Goal: Use online tool/utility: Utilize a website feature to perform a specific function

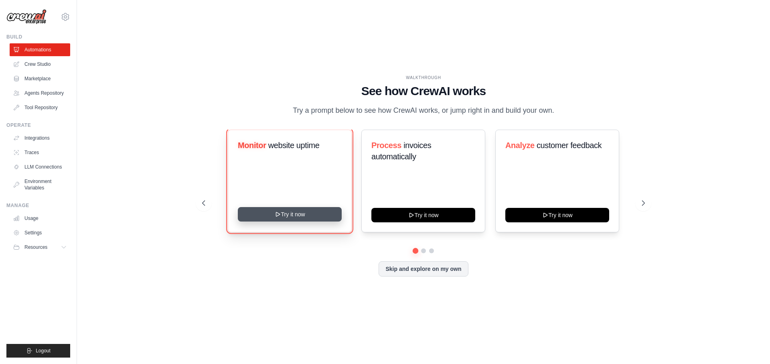
click at [309, 221] on button "Try it now" at bounding box center [290, 214] width 104 height 14
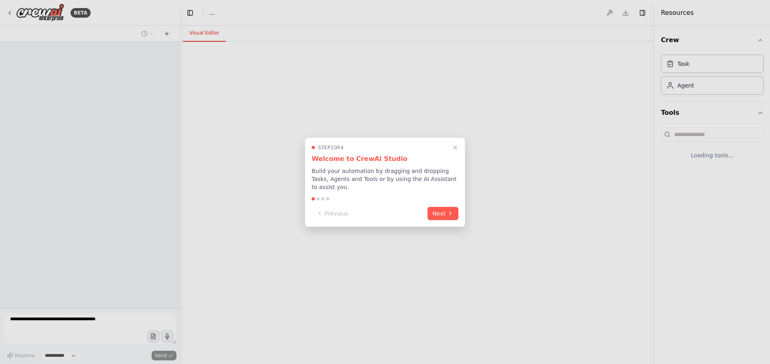
select select "****"
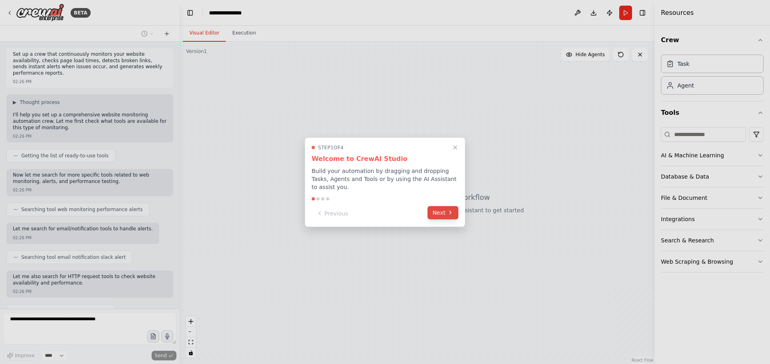
scroll to position [30, 0]
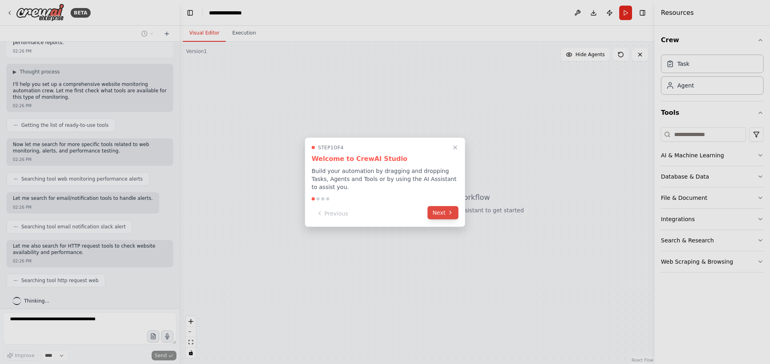
click at [450, 209] on icon at bounding box center [450, 212] width 6 height 6
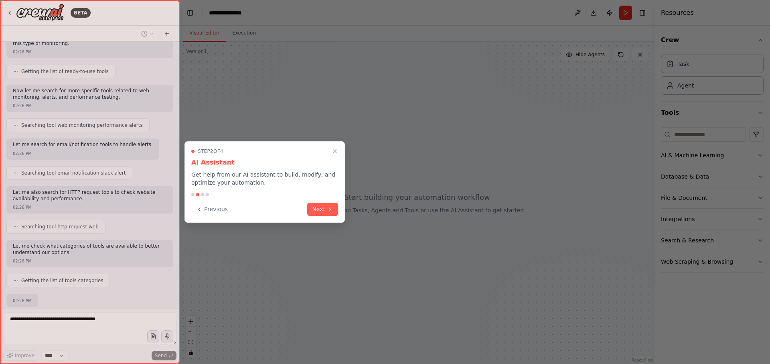
scroll to position [132, 0]
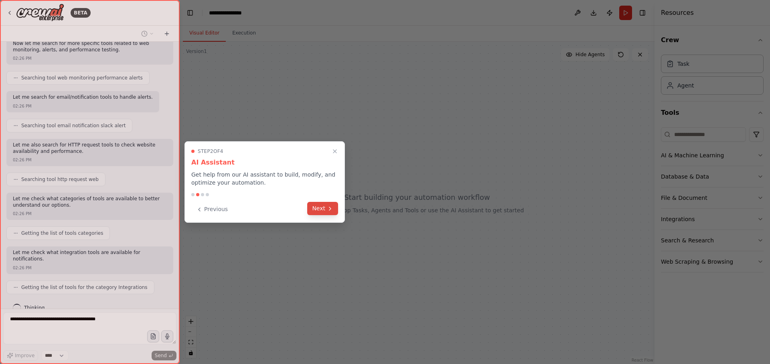
click at [326, 208] on button "Next" at bounding box center [322, 208] width 31 height 13
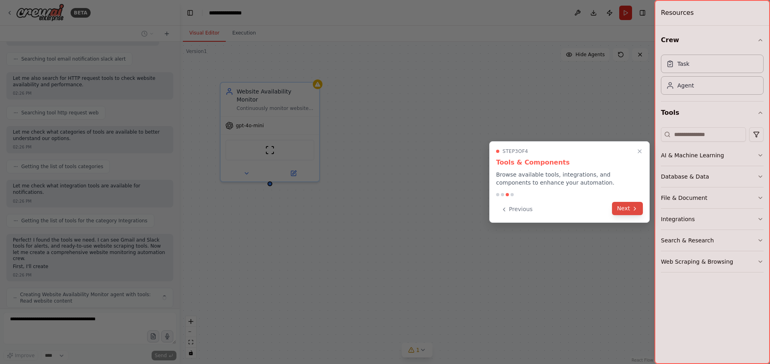
scroll to position [206, 0]
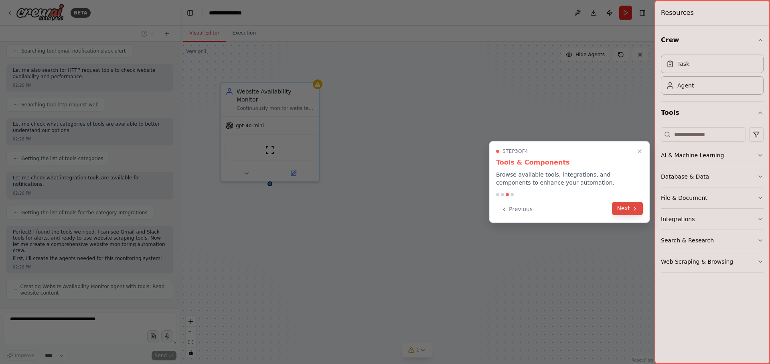
click at [629, 202] on button "Next" at bounding box center [627, 208] width 31 height 13
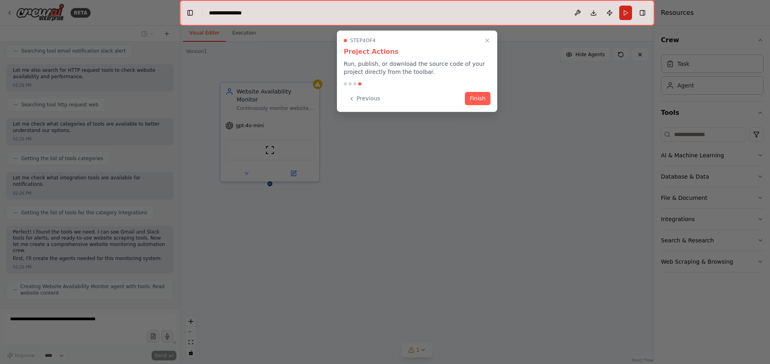
scroll to position [233, 0]
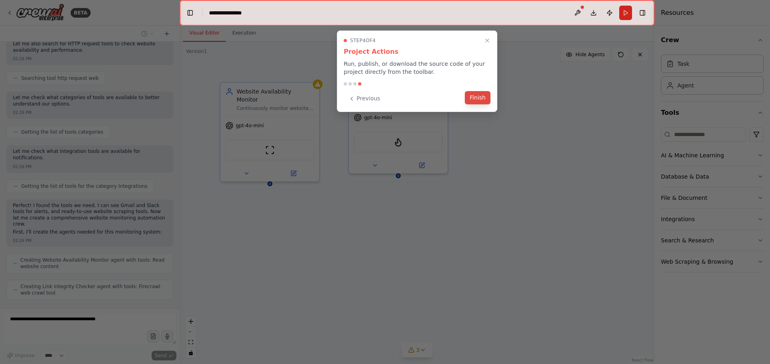
click at [476, 93] on button "Finish" at bounding box center [478, 97] width 26 height 13
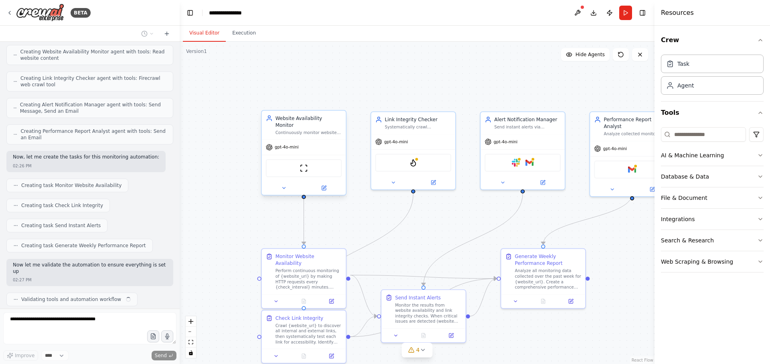
scroll to position [447, 0]
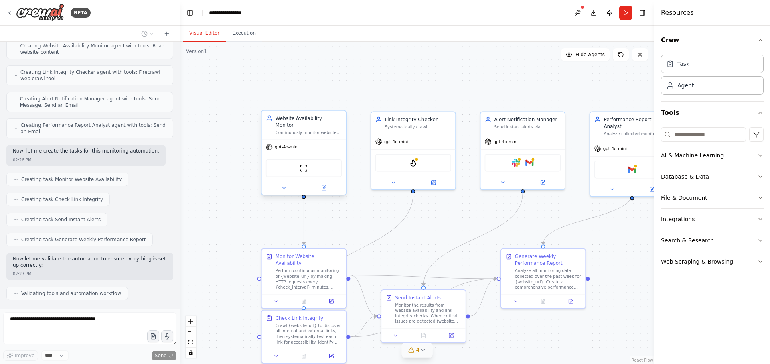
click at [421, 352] on icon at bounding box center [423, 350] width 6 height 6
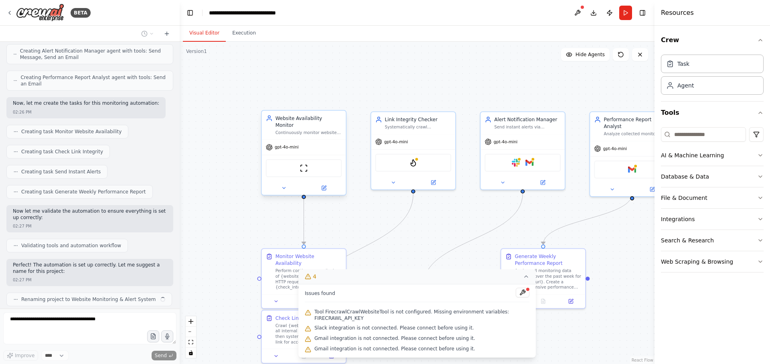
scroll to position [501, 0]
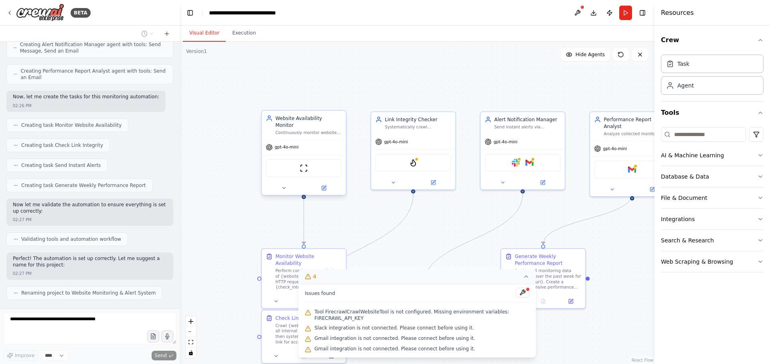
click at [221, 85] on div ".deletable-edge-delete-btn { width: 20px; height: 20px; border: 0px solid #ffff…" at bounding box center [417, 203] width 475 height 322
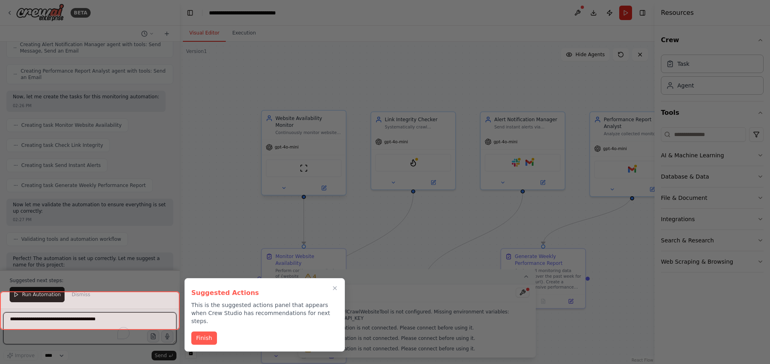
scroll to position [546, 0]
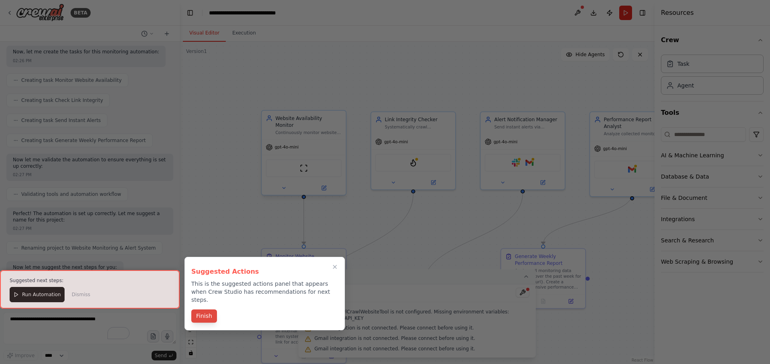
click at [212, 309] on button "Finish" at bounding box center [204, 315] width 26 height 13
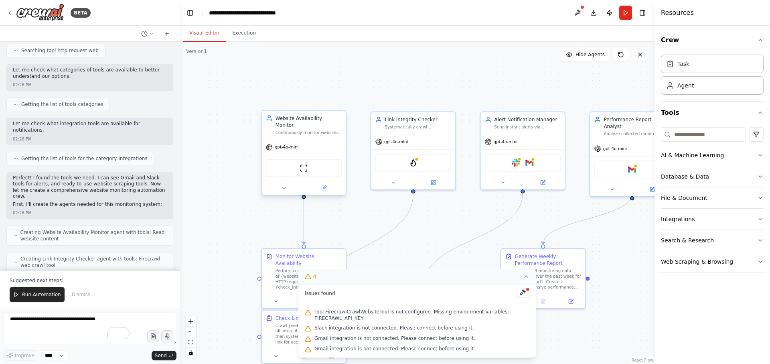
scroll to position [0, 0]
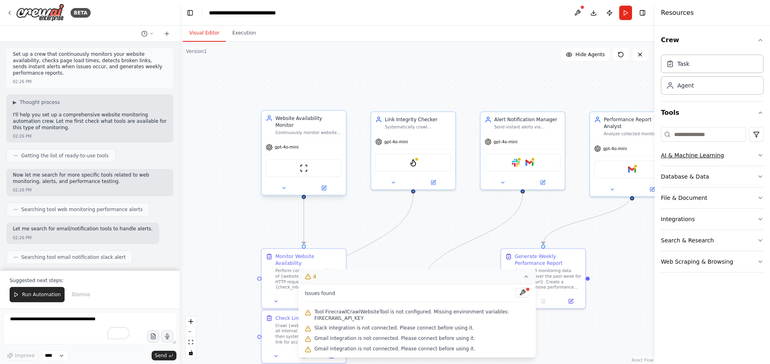
click at [762, 156] on icon "button" at bounding box center [760, 155] width 6 height 6
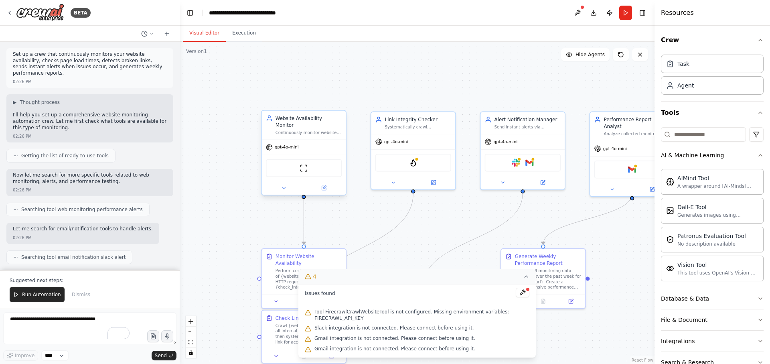
click at [526, 278] on icon at bounding box center [526, 276] width 6 height 6
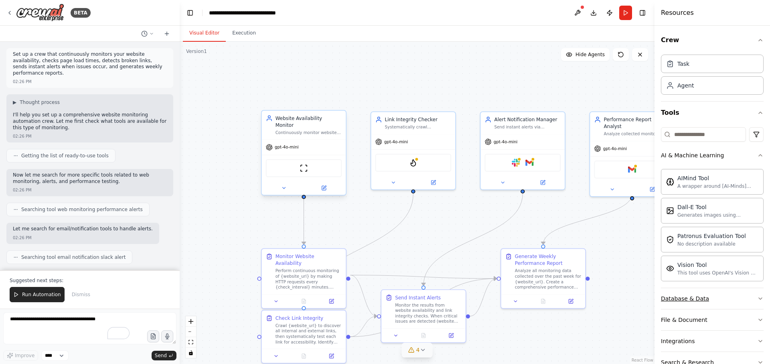
scroll to position [43, 0]
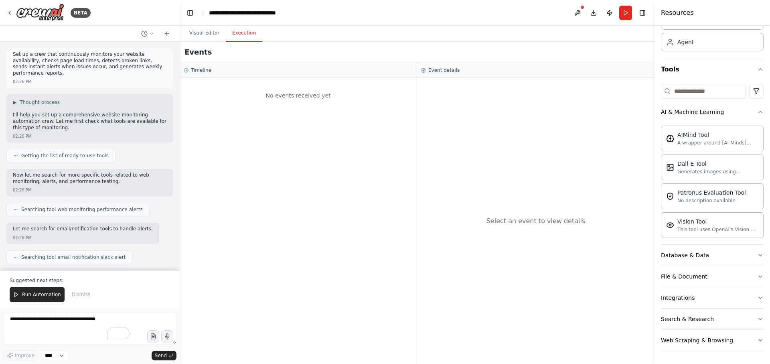
click at [242, 34] on button "Execution" at bounding box center [244, 33] width 37 height 17
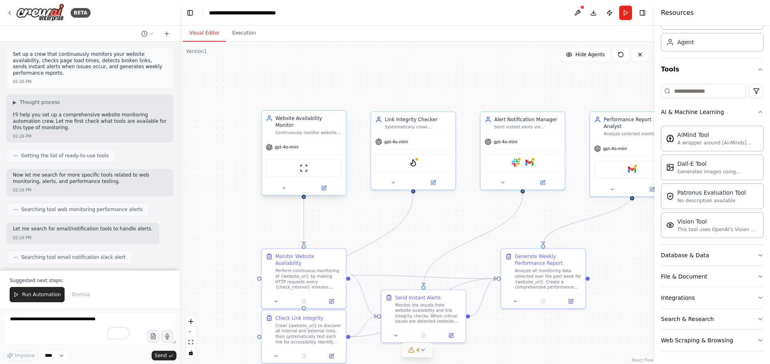
click at [201, 37] on button "Visual Editor" at bounding box center [204, 33] width 43 height 17
drag, startPoint x: 458, startPoint y: 249, endPoint x: 447, endPoint y: 229, distance: 23.2
click at [447, 229] on div ".deletable-edge-delete-btn { width: 20px; height: 20px; border: 0px solid #ffff…" at bounding box center [417, 203] width 475 height 322
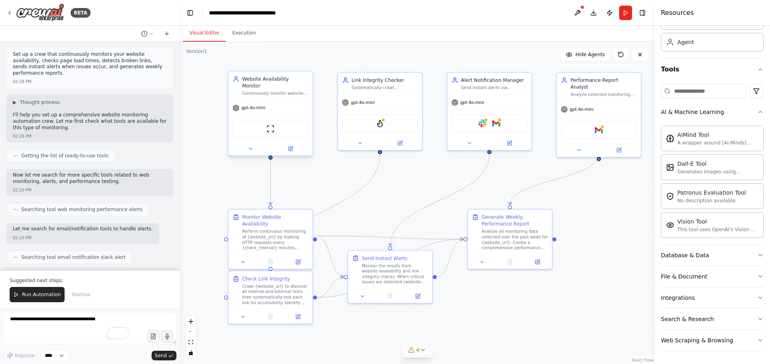
drag, startPoint x: 432, startPoint y: 218, endPoint x: 399, endPoint y: 179, distance: 51.5
click at [399, 179] on div ".deletable-edge-delete-btn { width: 20px; height: 20px; border: 0px solid #ffff…" at bounding box center [417, 203] width 475 height 322
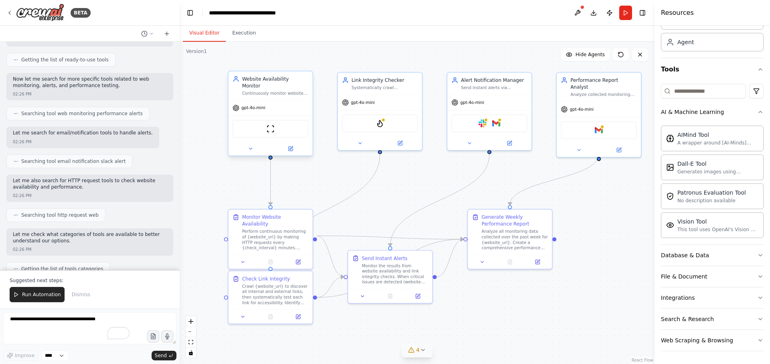
scroll to position [0, 0]
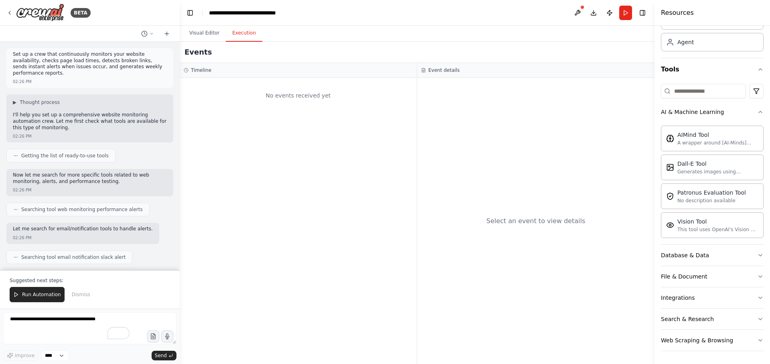
click at [246, 30] on button "Execution" at bounding box center [244, 33] width 37 height 17
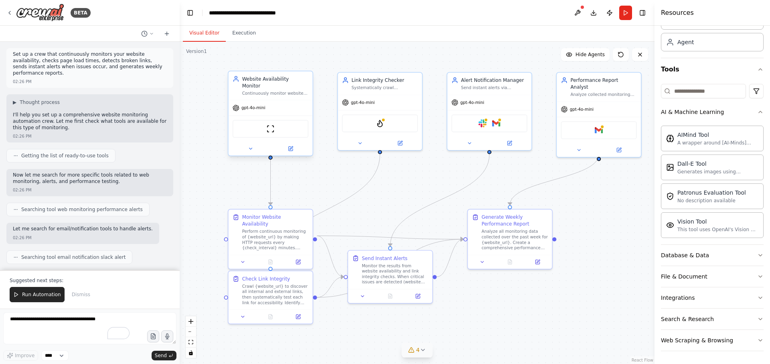
click at [209, 30] on button "Visual Editor" at bounding box center [204, 33] width 43 height 17
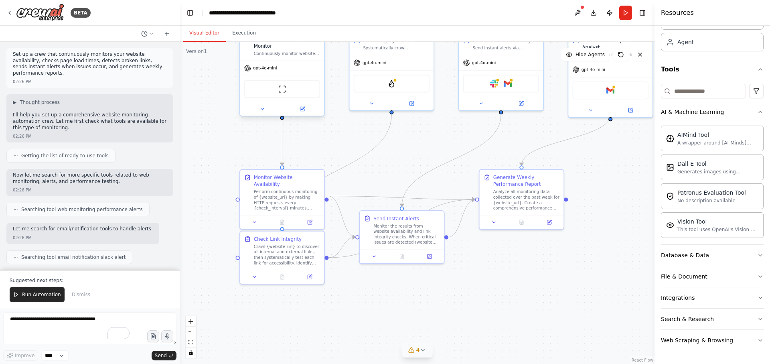
drag, startPoint x: 400, startPoint y: 207, endPoint x: 418, endPoint y: 144, distance: 65.5
click at [418, 144] on div ".deletable-edge-delete-btn { width: 20px; height: 20px; border: 0px solid #ffff…" at bounding box center [417, 203] width 475 height 322
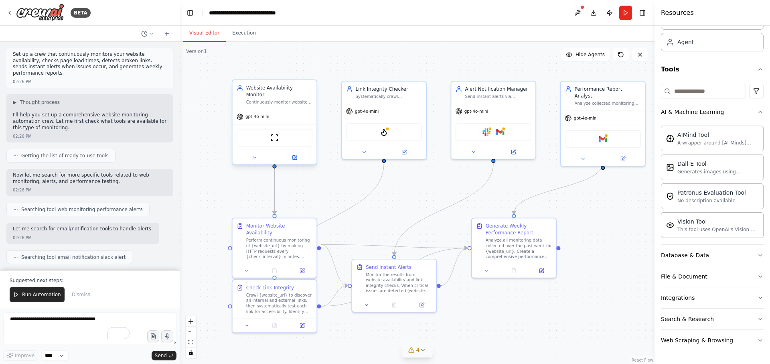
drag, startPoint x: 526, startPoint y: 254, endPoint x: 512, endPoint y: 326, distance: 73.2
click at [512, 326] on div ".deletable-edge-delete-btn { width: 20px; height: 20px; border: 0px solid #ffff…" at bounding box center [417, 203] width 475 height 322
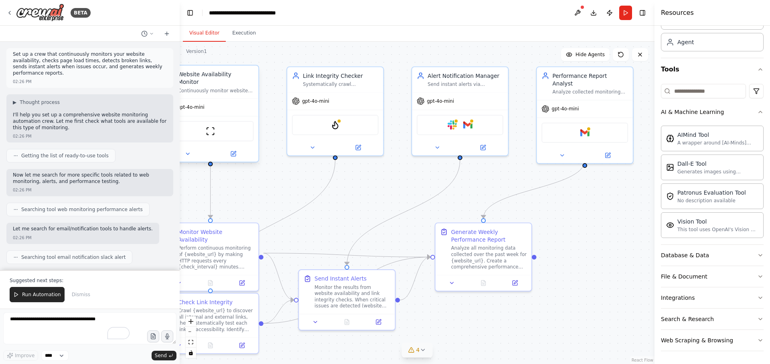
drag, startPoint x: 414, startPoint y: 182, endPoint x: 339, endPoint y: 189, distance: 74.5
click at [348, 187] on div ".deletable-edge-delete-btn { width: 20px; height: 20px; border: 0px solid #ffff…" at bounding box center [417, 203] width 475 height 322
